Goal: Obtain resource: Download file/media

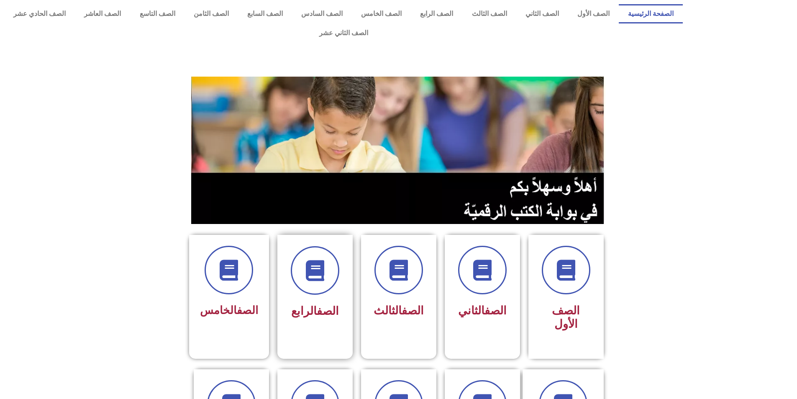
click at [345, 294] on div "الصف الرابع" at bounding box center [314, 290] width 75 height 111
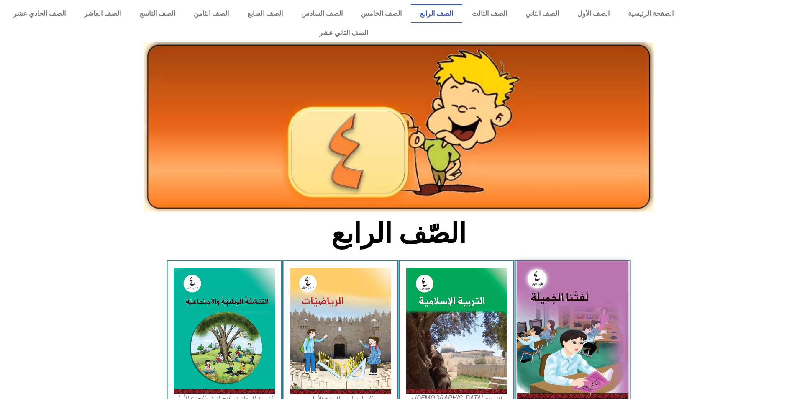
click at [551, 270] on img at bounding box center [572, 329] width 111 height 137
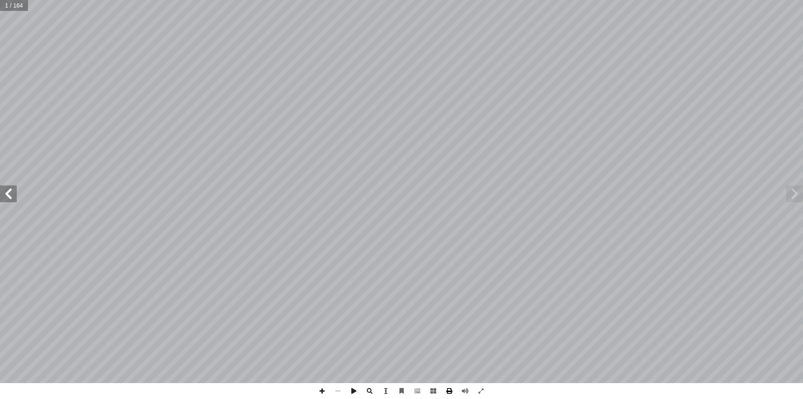
click at [451, 391] on span at bounding box center [449, 391] width 16 height 16
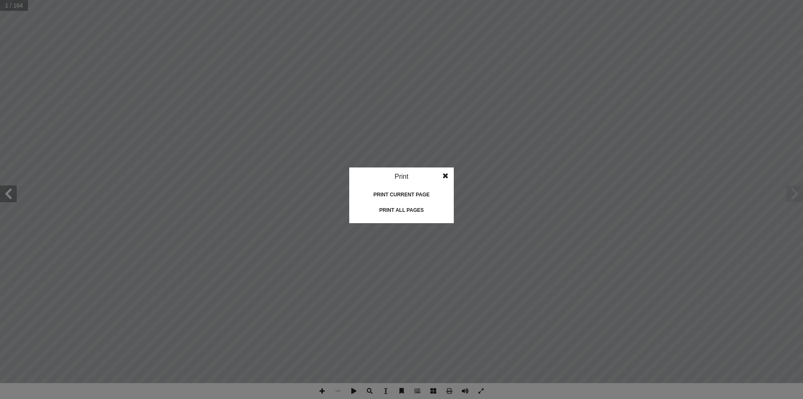
click at [419, 194] on div "Print current page" at bounding box center [402, 194] width 84 height 13
click at [481, 184] on idv "Print Print current page Print left page Print right page Print all pages" at bounding box center [401, 199] width 803 height 399
click at [422, 206] on div "Print all pages" at bounding box center [402, 209] width 84 height 13
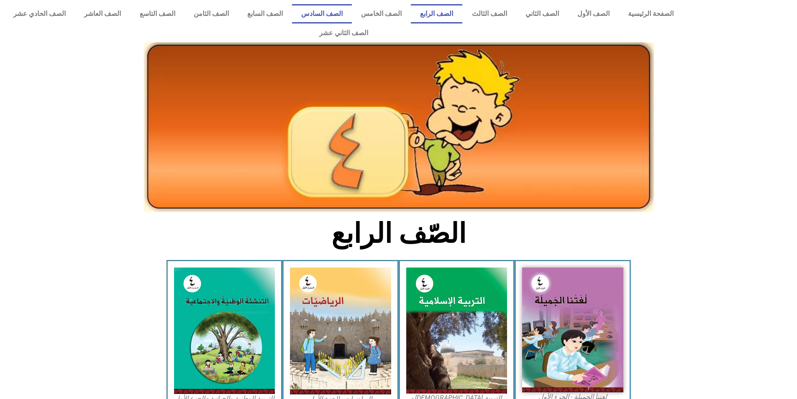
click at [352, 12] on link "الصف السادس" at bounding box center [322, 13] width 60 height 19
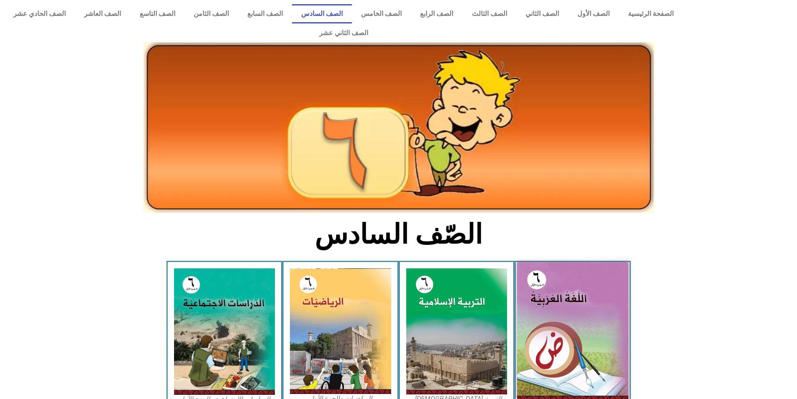
click at [557, 312] on img at bounding box center [572, 331] width 111 height 139
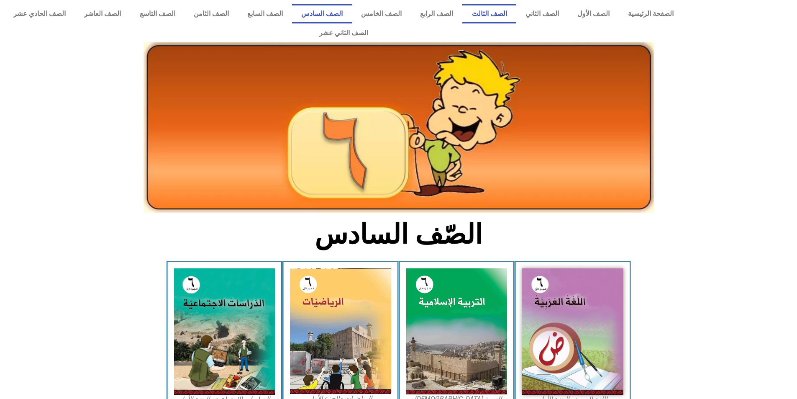
click at [506, 19] on link "الصف الثالث" at bounding box center [489, 13] width 54 height 19
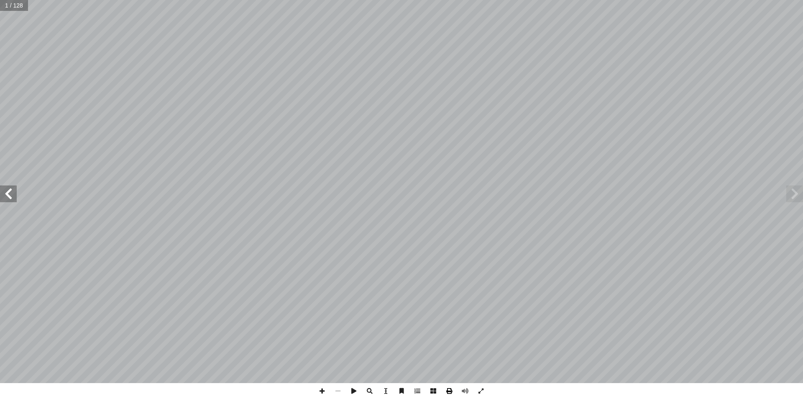
click at [451, 389] on span at bounding box center [449, 391] width 16 height 16
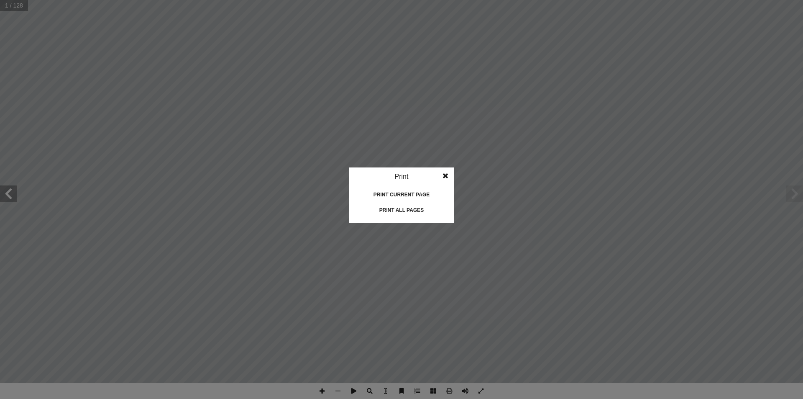
click at [394, 214] on div "Print all pages" at bounding box center [402, 209] width 84 height 13
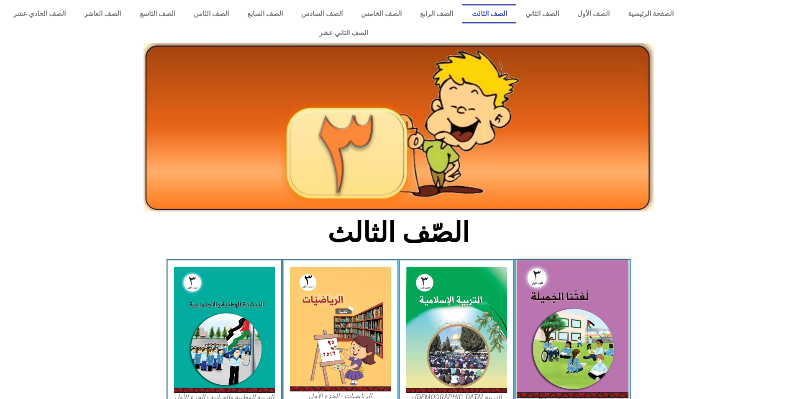
click at [565, 300] on img at bounding box center [572, 328] width 111 height 137
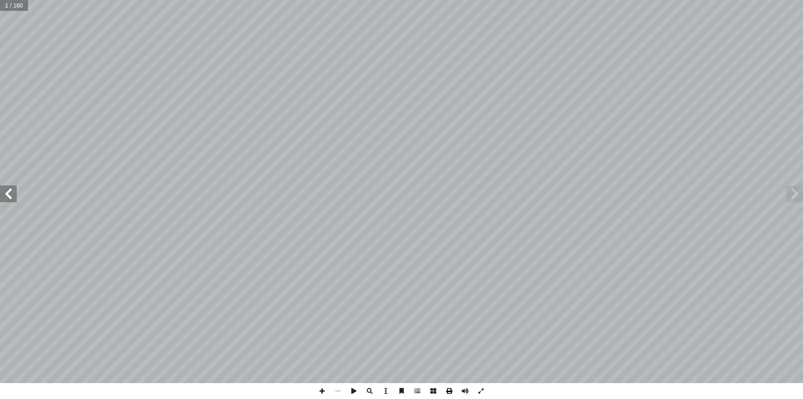
click at [448, 389] on span at bounding box center [449, 391] width 16 height 16
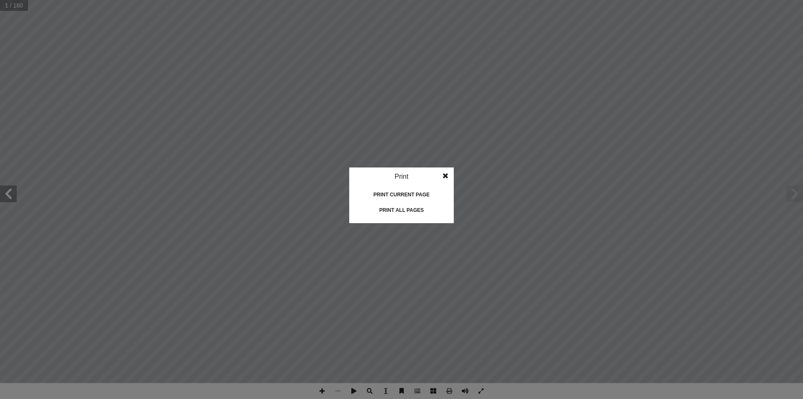
click at [402, 208] on div "Print all pages" at bounding box center [402, 209] width 84 height 13
